Goal: Information Seeking & Learning: Learn about a topic

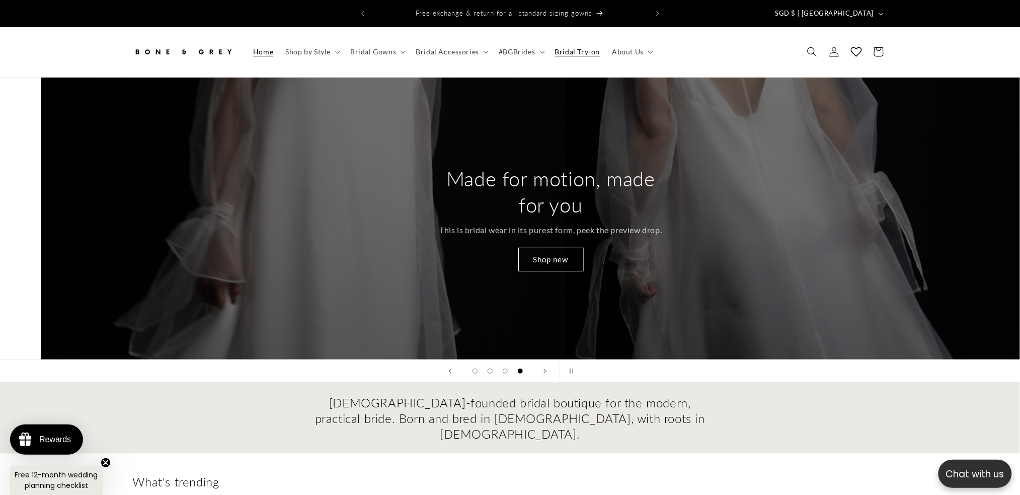
scroll to position [0, 3061]
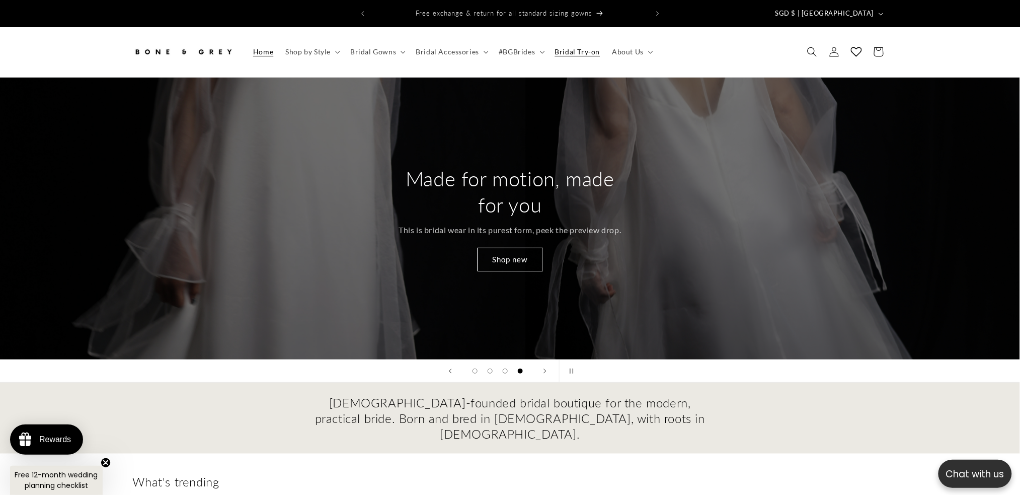
click at [569, 47] on span "Bridal Try-on" at bounding box center [577, 51] width 45 height 9
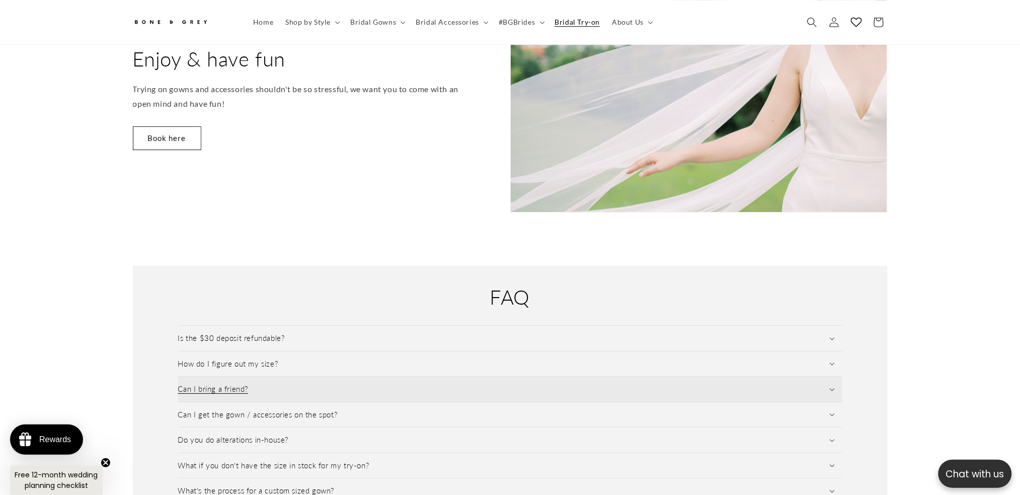
click at [288, 378] on summary "Can I bring a friend?" at bounding box center [510, 388] width 664 height 25
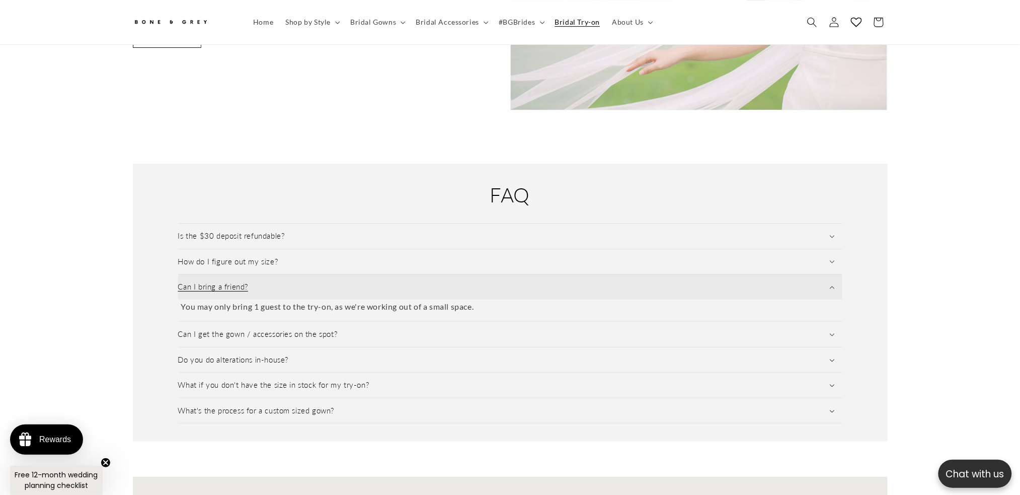
scroll to position [1268, 0]
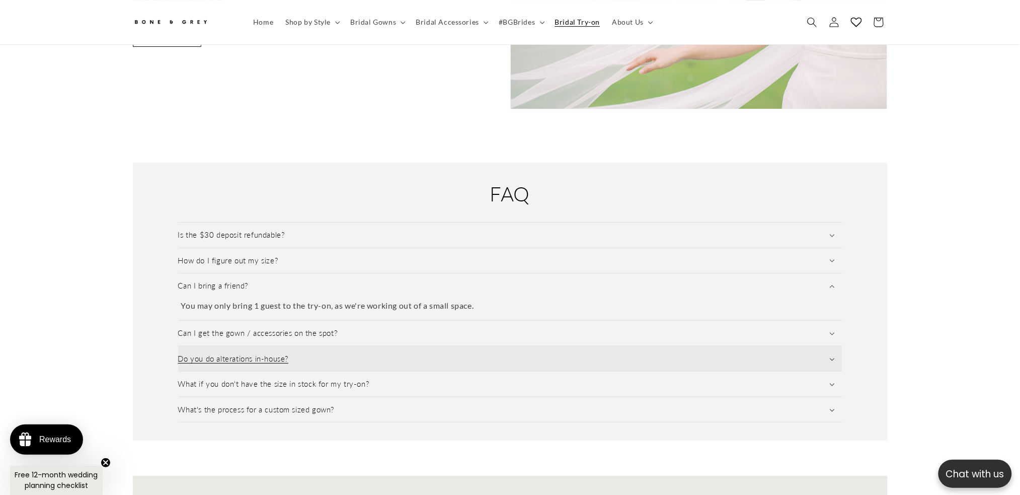
click at [289, 354] on h3 "Do you do alterations in-house?" at bounding box center [233, 359] width 111 height 10
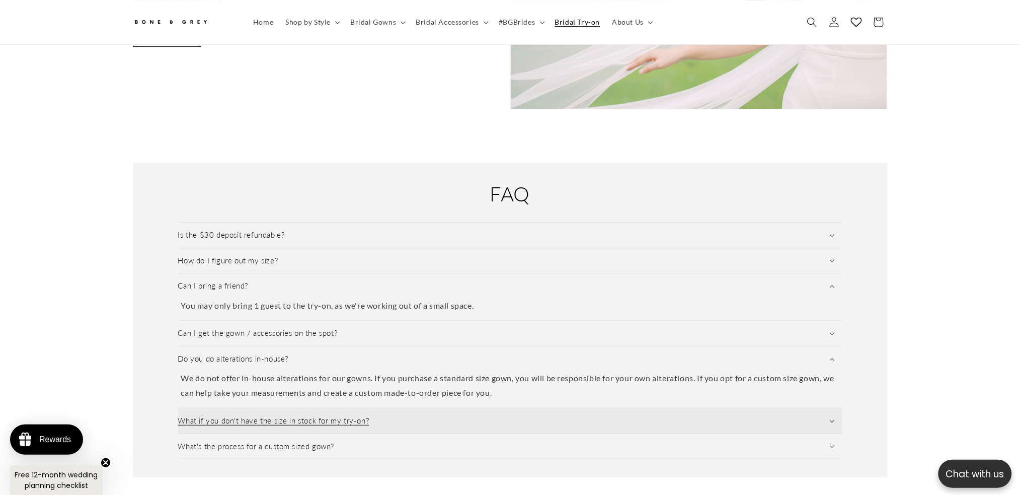
scroll to position [0, 277]
click at [303, 408] on summary "What if you don't have the size in stock for my try-on?" at bounding box center [510, 420] width 664 height 25
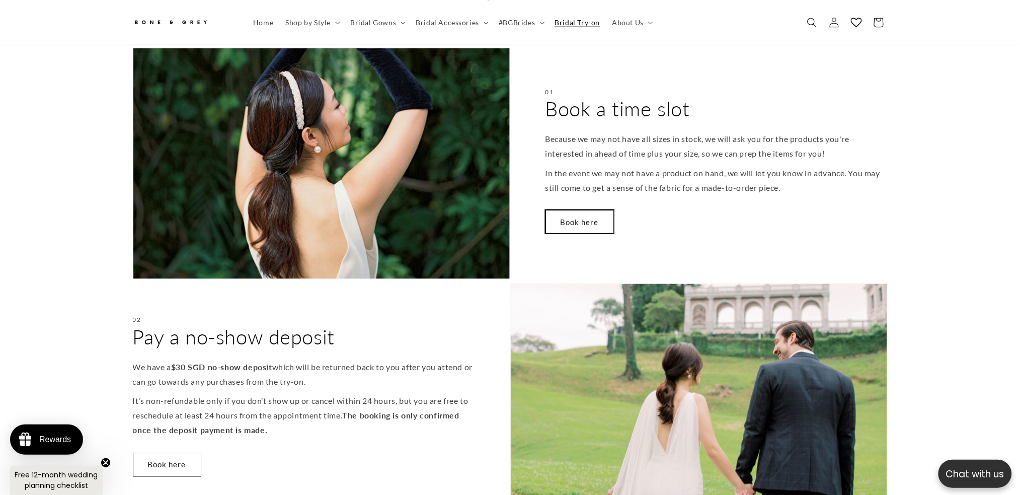
scroll to position [0, 0]
click at [602, 221] on link "Book here" at bounding box center [579, 222] width 68 height 24
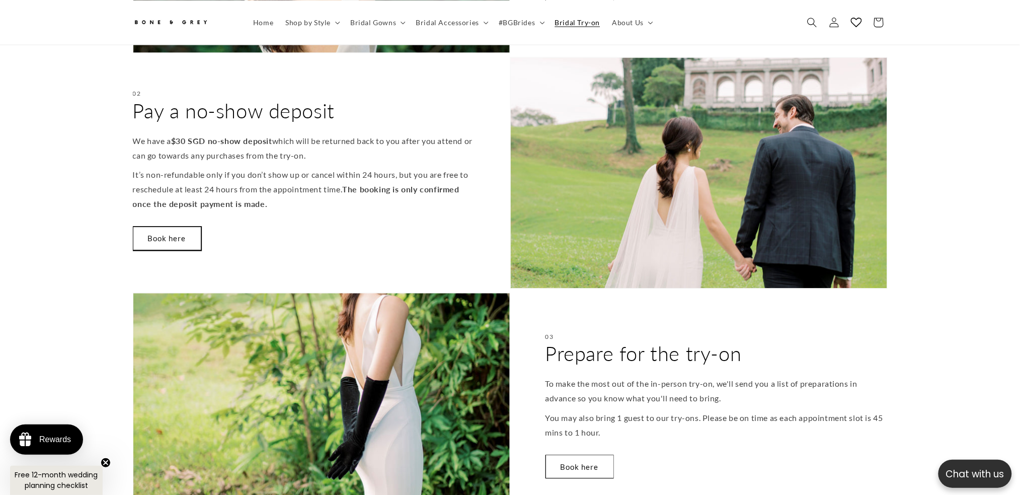
scroll to position [0, 553]
click at [173, 233] on link "Book here" at bounding box center [167, 239] width 68 height 24
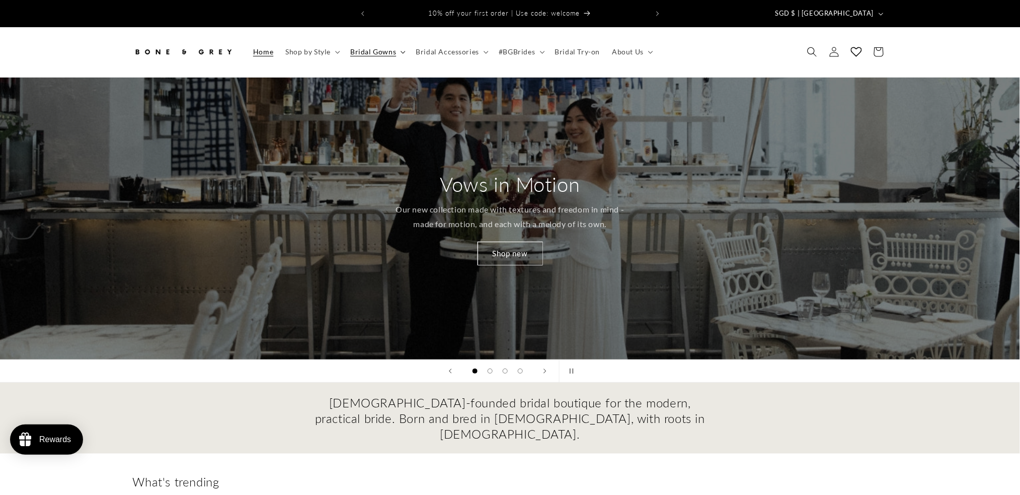
click at [375, 47] on span "Bridal Gowns" at bounding box center [373, 51] width 46 height 9
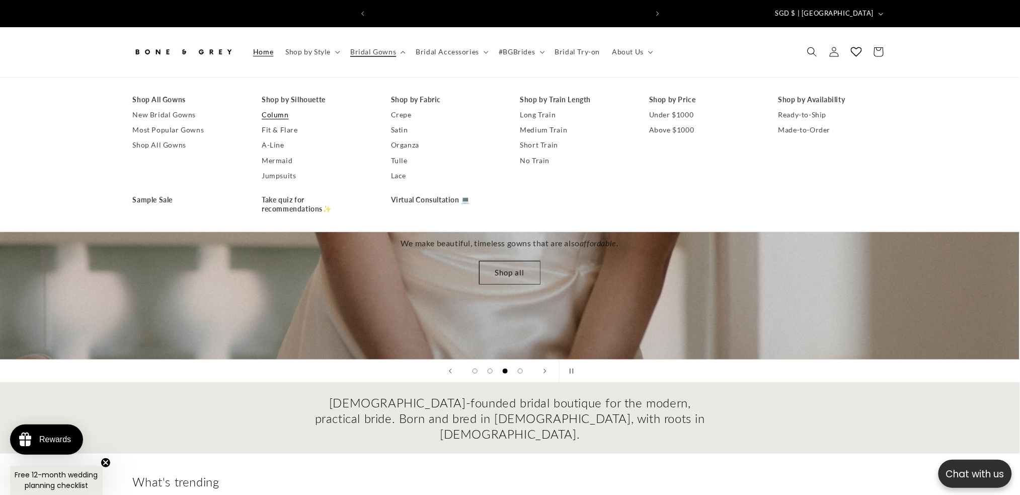
scroll to position [0, 553]
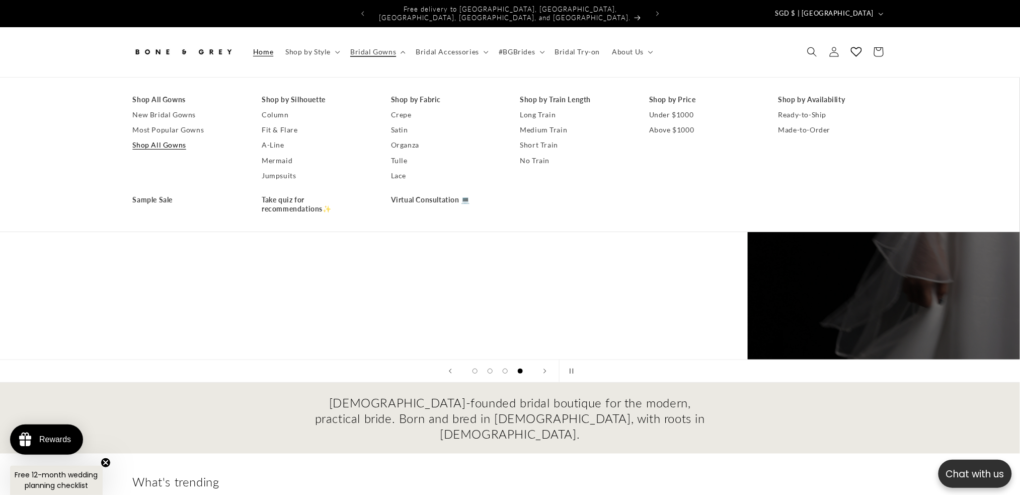
click at [179, 139] on link "Shop All Gowns" at bounding box center [187, 144] width 109 height 15
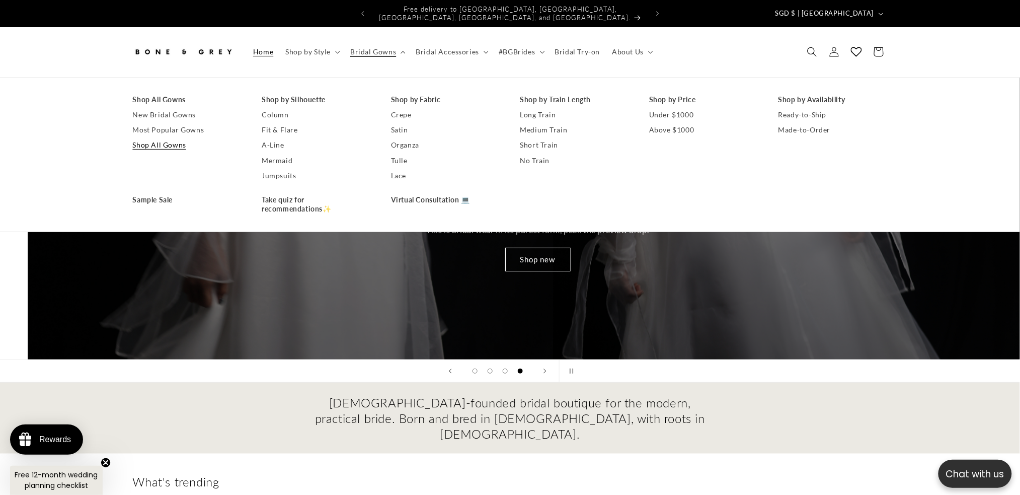
scroll to position [0, 3061]
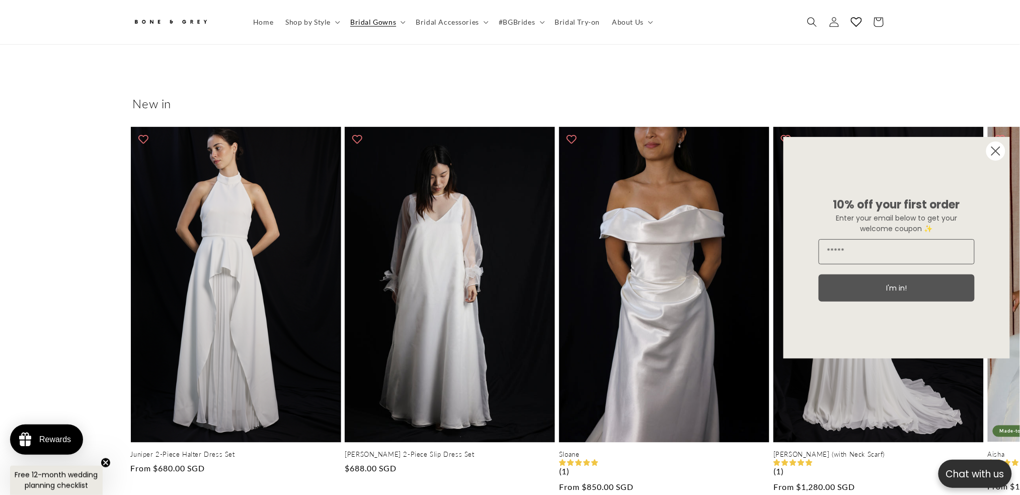
scroll to position [0, 277]
click at [999, 155] on circle "Close dialog" at bounding box center [995, 150] width 19 height 19
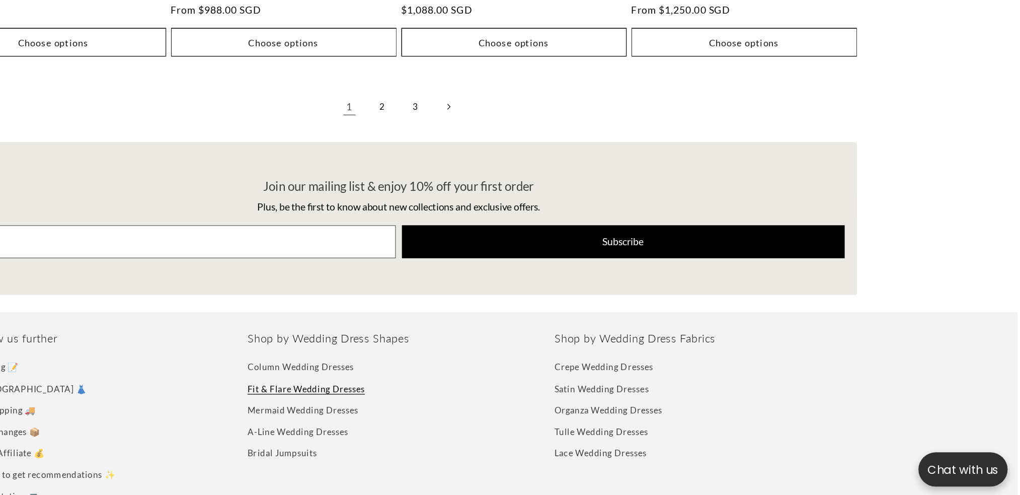
scroll to position [0, 553]
click at [434, 398] on link "Fit & Flare Wedding Dresses" at bounding box center [433, 407] width 97 height 18
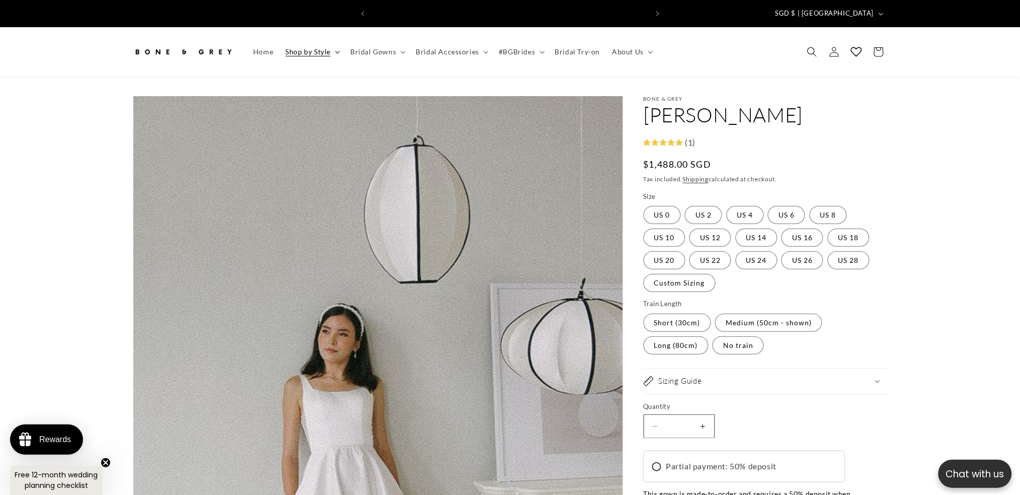
click at [309, 47] on span "Shop by Style" at bounding box center [307, 51] width 45 height 9
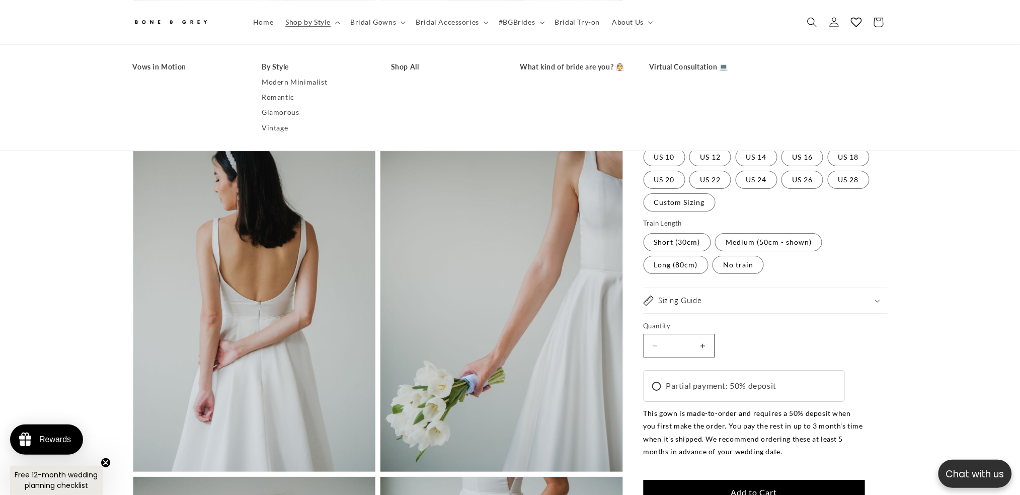
scroll to position [0, 553]
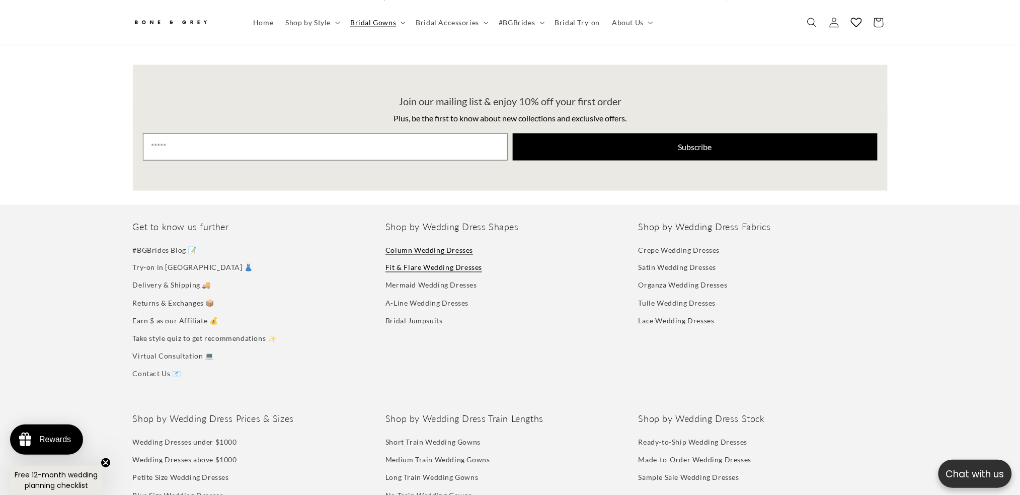
scroll to position [0, 277]
click at [459, 244] on link "Column Wedding Dresses" at bounding box center [429, 251] width 88 height 15
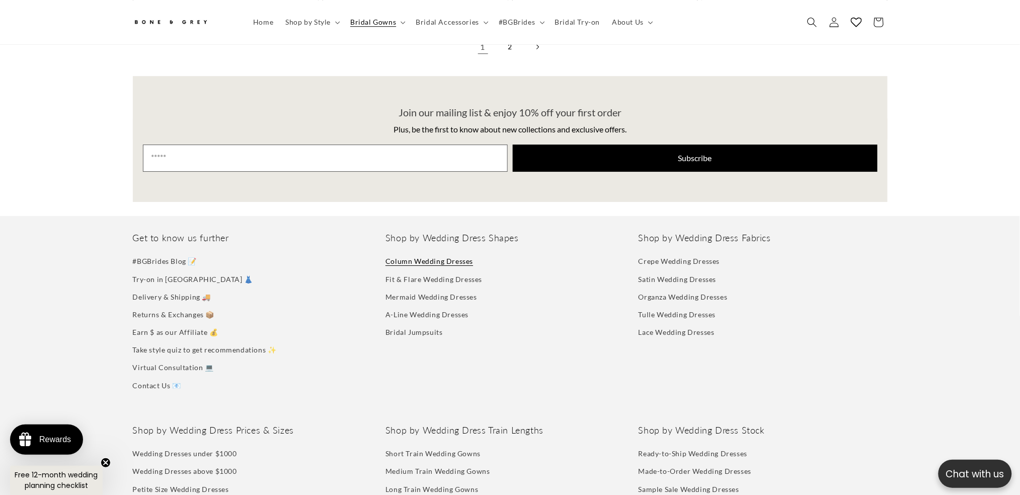
scroll to position [2497, 0]
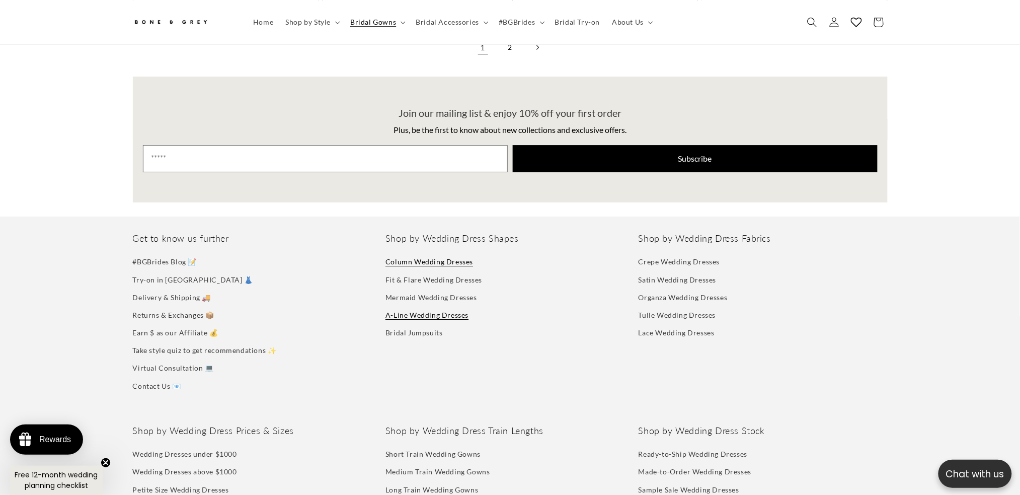
click at [412, 310] on link "A-Line Wedding Dresses" at bounding box center [426, 315] width 83 height 18
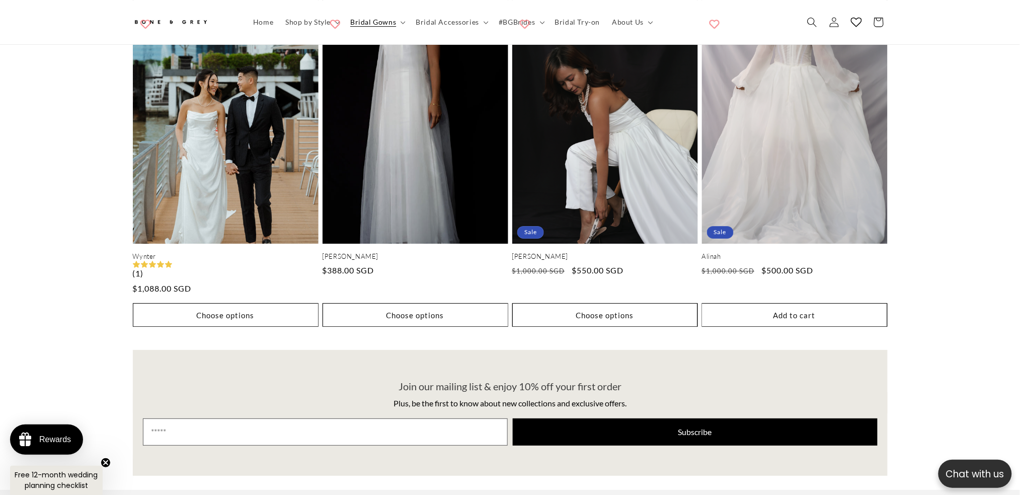
scroll to position [1452, 0]
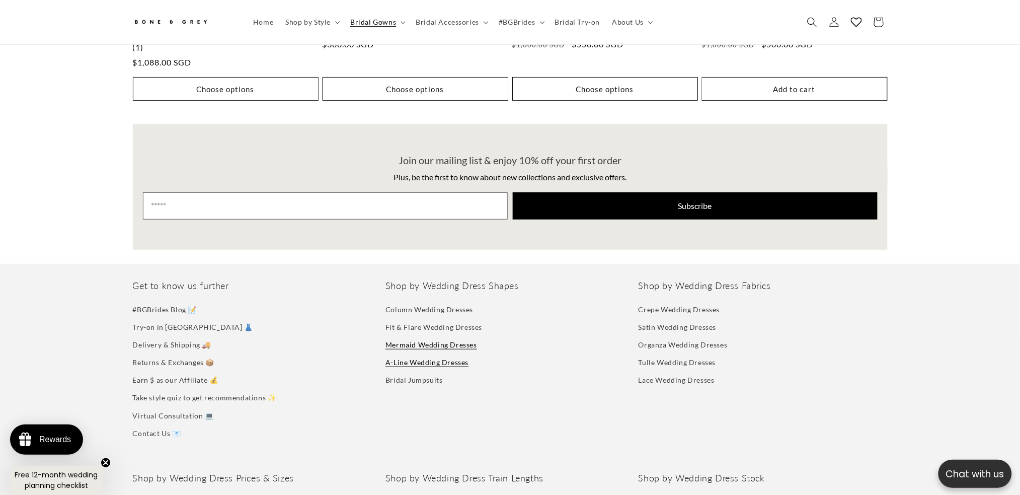
click at [428, 336] on link "Mermaid Wedding Dresses" at bounding box center [431, 345] width 92 height 18
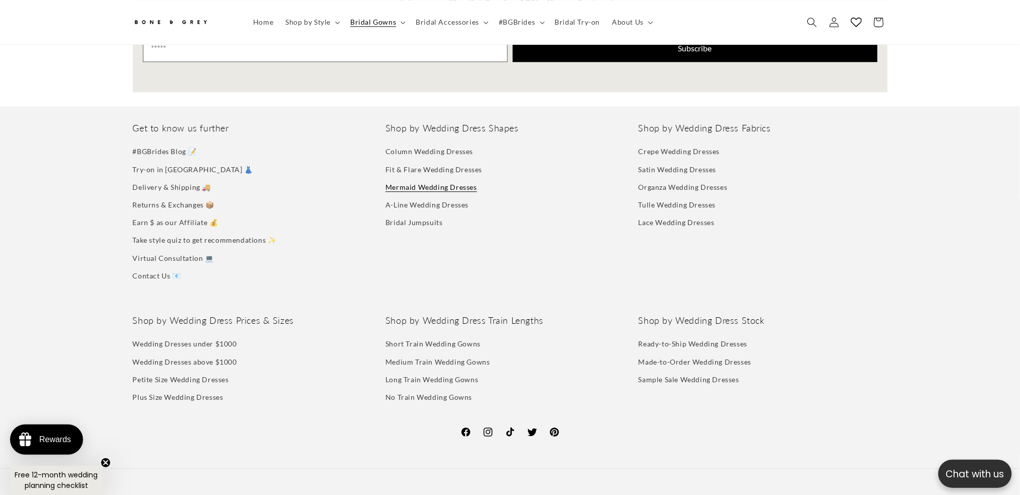
scroll to position [955, 0]
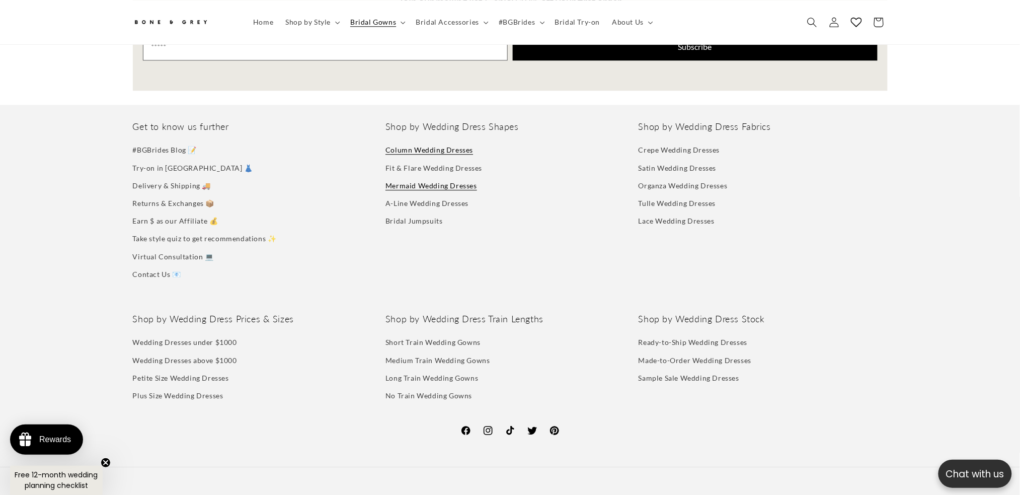
click at [429, 143] on link "Column Wedding Dresses" at bounding box center [429, 150] width 88 height 15
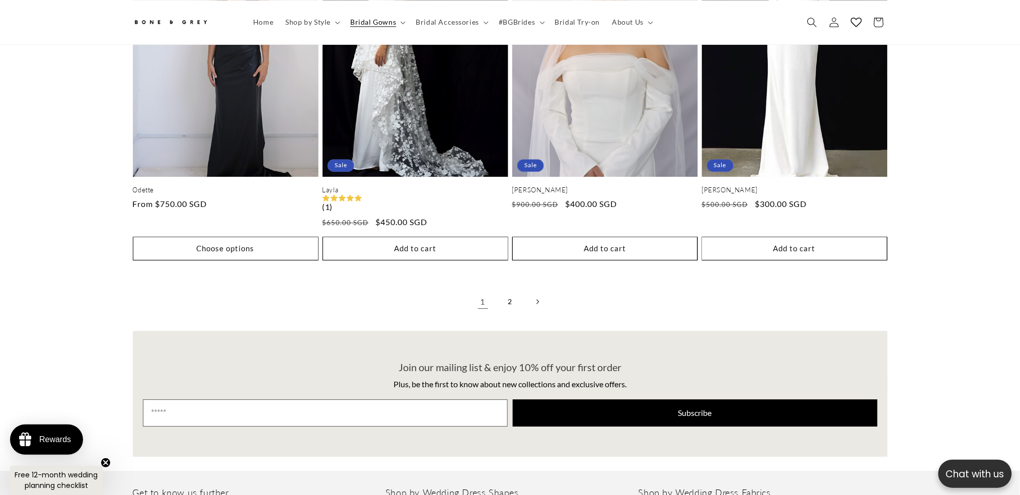
scroll to position [2280, 0]
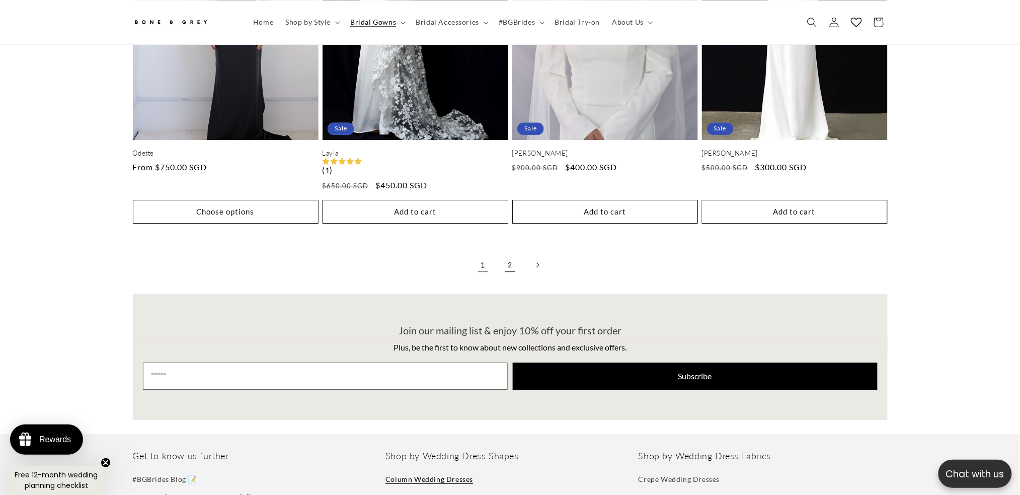
click at [512, 254] on link "2" at bounding box center [510, 265] width 22 height 22
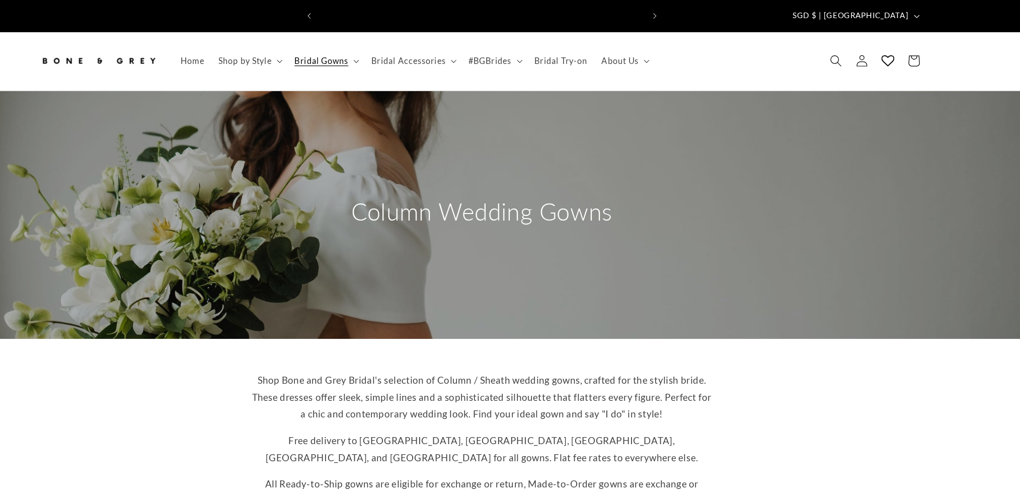
scroll to position [0, 553]
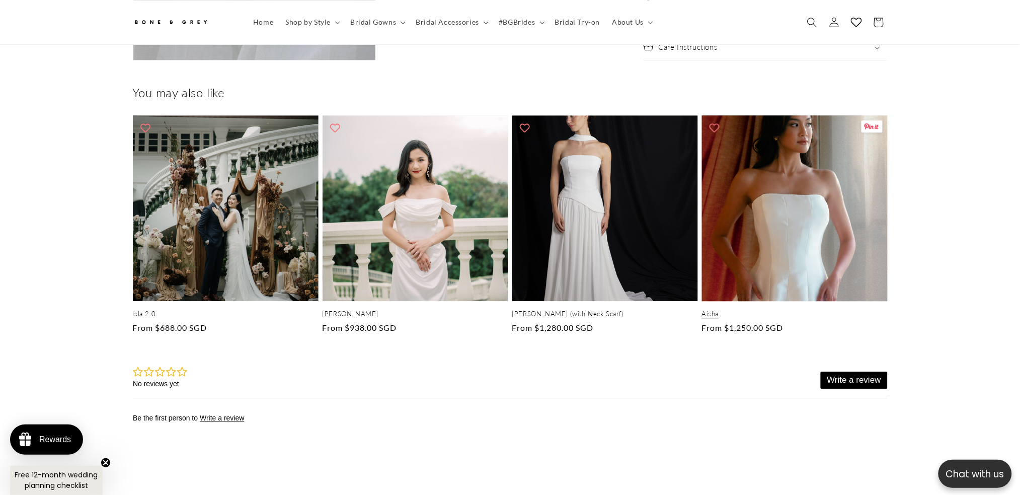
click at [781, 309] on link "Aisha" at bounding box center [795, 313] width 186 height 9
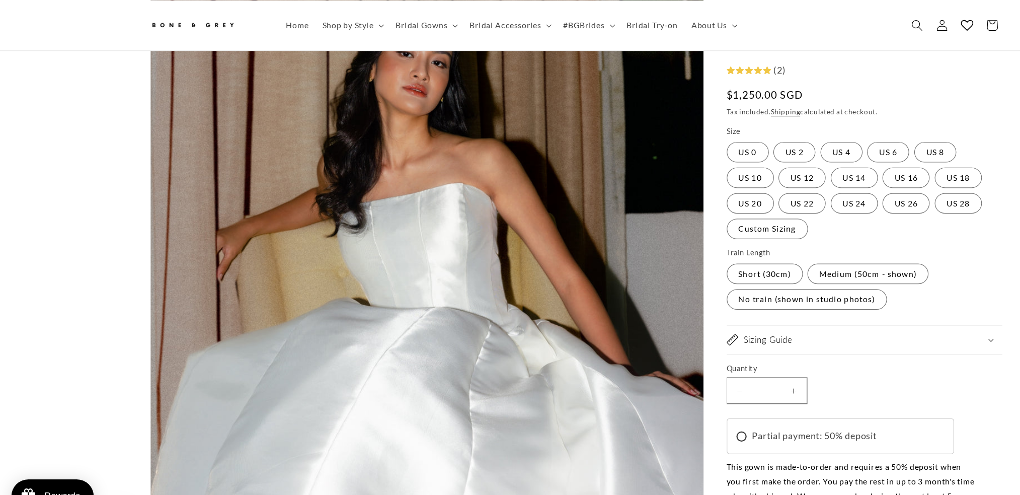
scroll to position [202, 0]
